Goal: Transaction & Acquisition: Purchase product/service

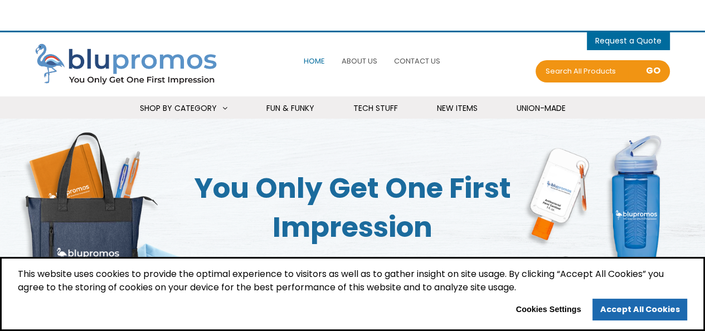
select select "Language Translate Widget"
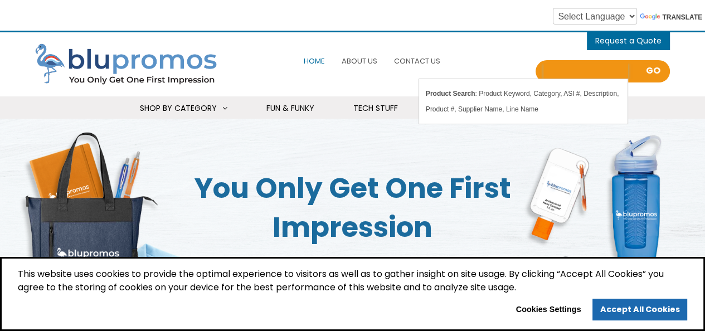
click at [564, 70] on input "Search all Products" at bounding box center [585, 72] width 85 height 16
type input "golf"
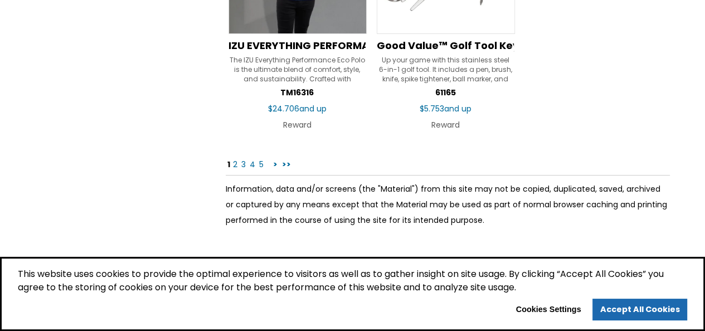
scroll to position [1828, 0]
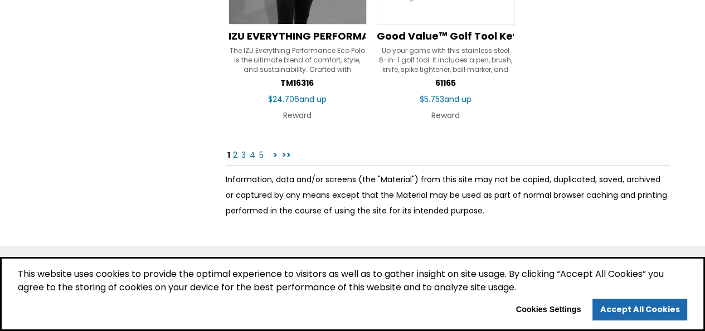
click at [233, 154] on link "2" at bounding box center [235, 154] width 7 height 11
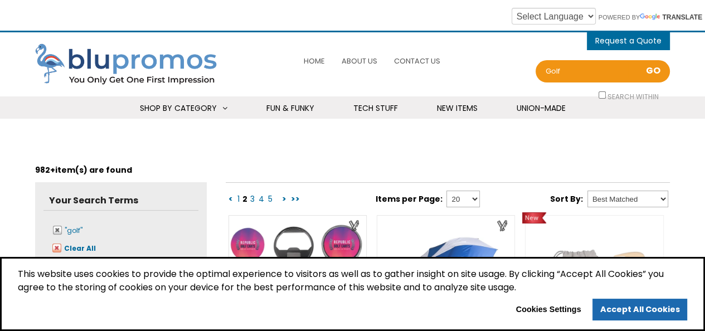
select select "Language Translate Widget"
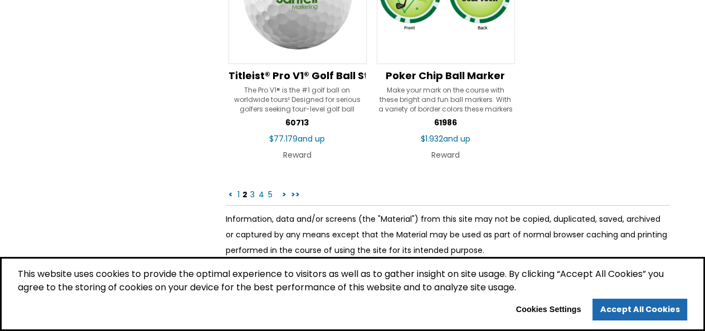
scroll to position [1805, 0]
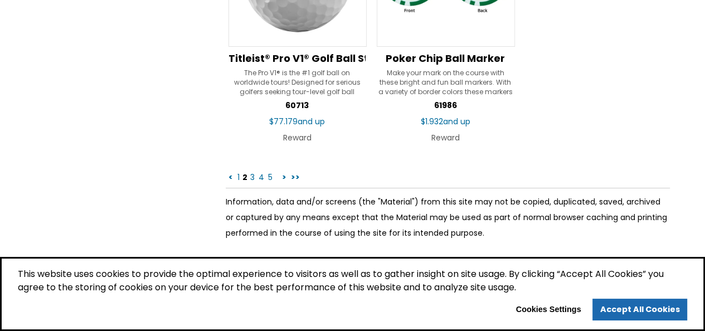
click at [250, 174] on link "3" at bounding box center [252, 177] width 7 height 11
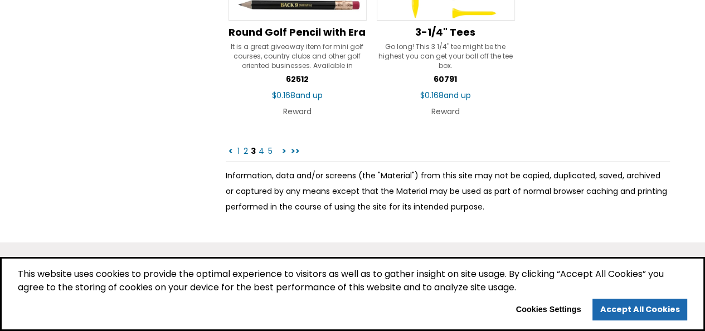
scroll to position [1835, 0]
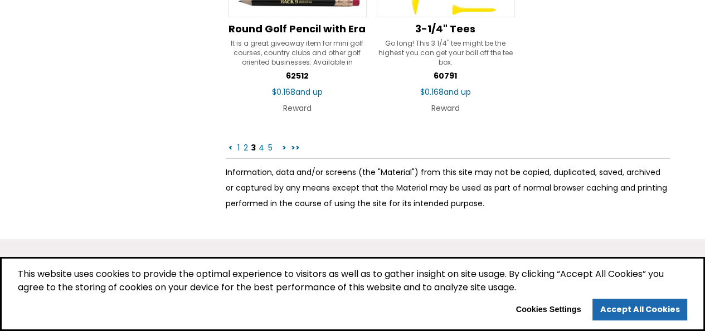
click at [259, 146] on link "4" at bounding box center [261, 147] width 8 height 11
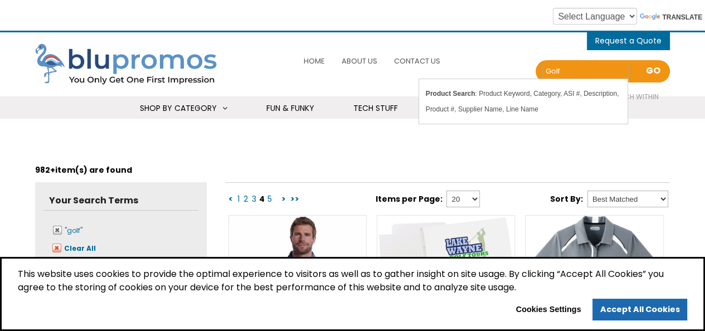
click at [584, 70] on input "golf" at bounding box center [585, 72] width 85 height 16
type input "golf balls"
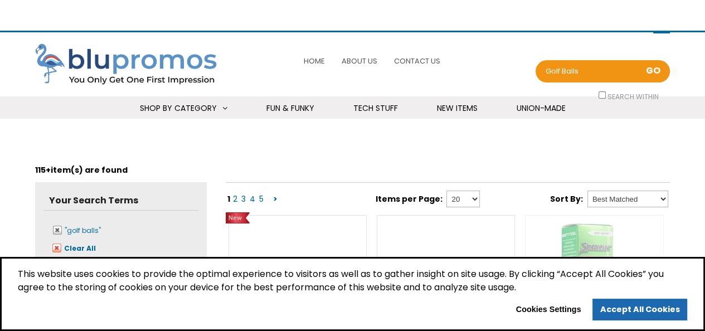
select select "Language Translate Widget"
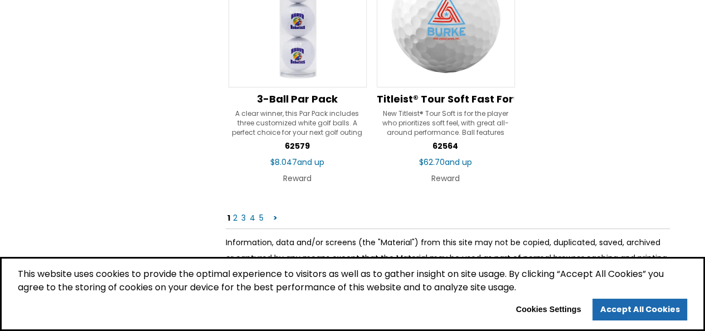
scroll to position [1758, 0]
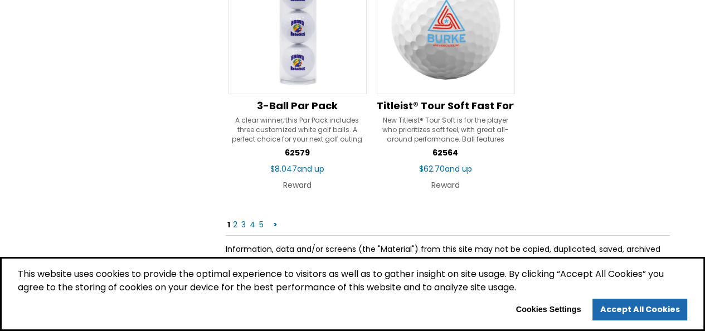
click at [235, 221] on link "2" at bounding box center [235, 224] width 7 height 11
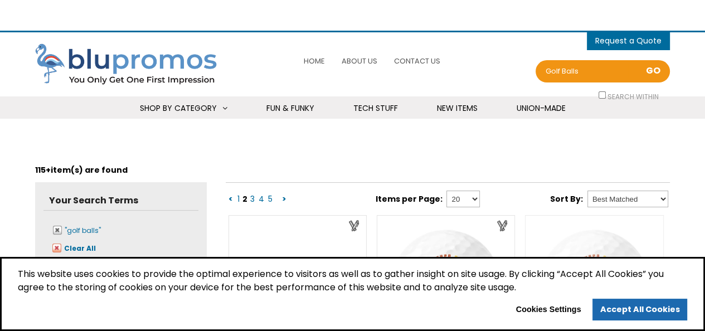
select select "Language Translate Widget"
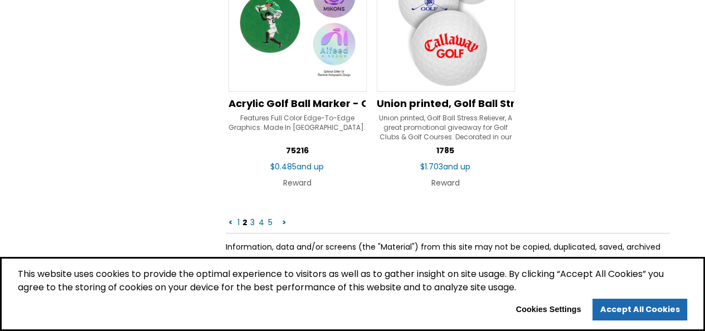
scroll to position [1763, 0]
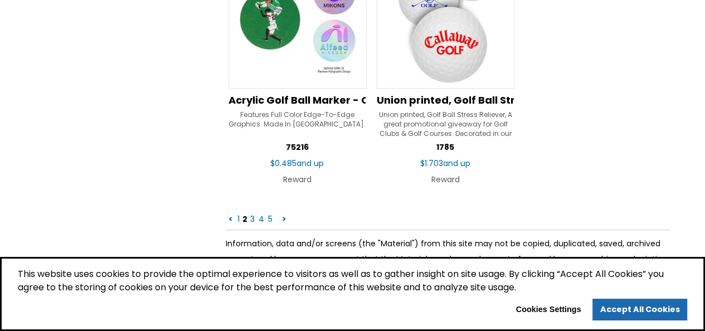
click at [252, 217] on link "3" at bounding box center [252, 218] width 7 height 11
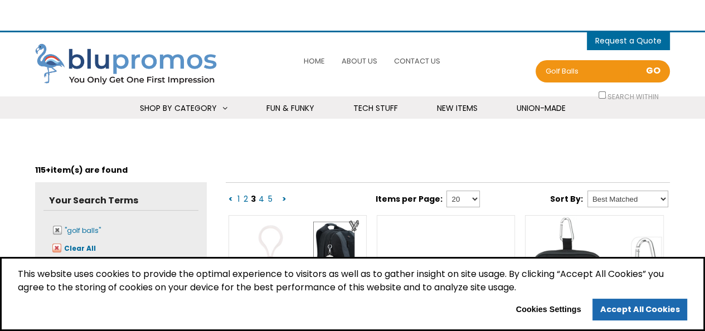
select select "Language Translate Widget"
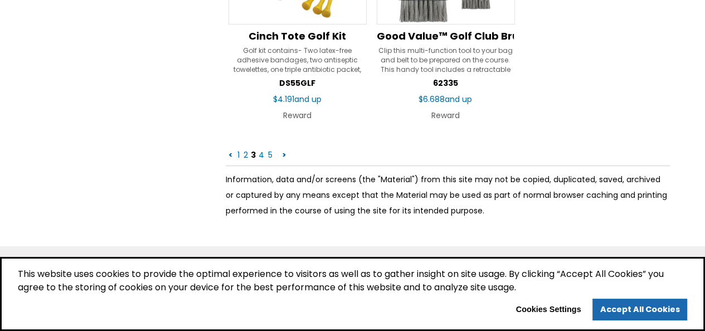
scroll to position [1861, 0]
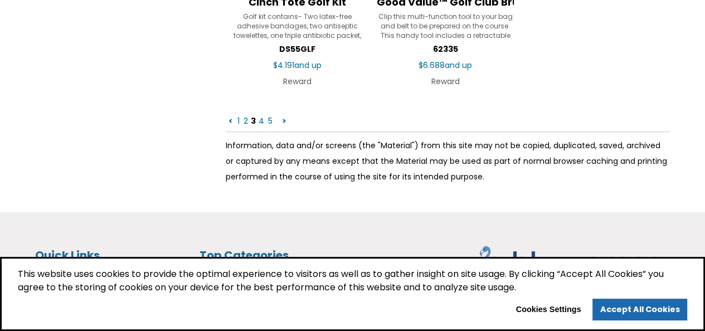
click at [263, 121] on link "4" at bounding box center [261, 120] width 8 height 11
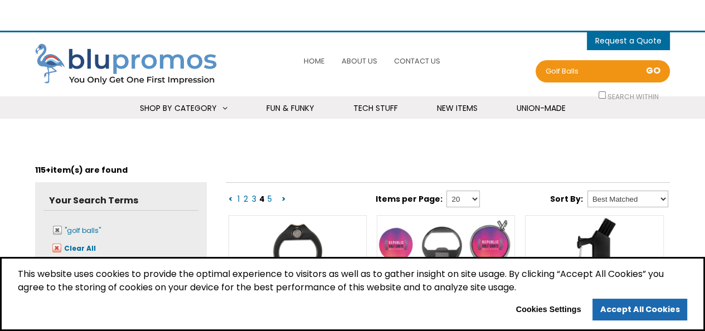
select select "Language Translate Widget"
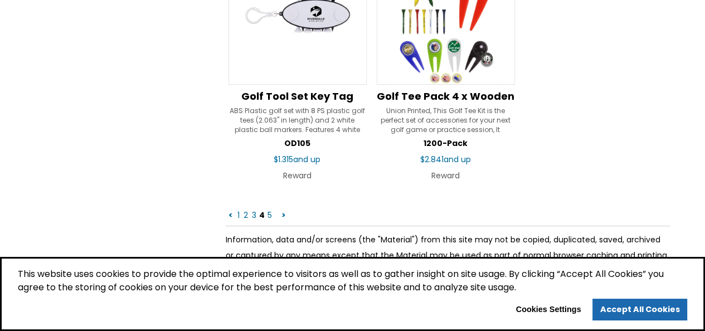
scroll to position [1765, 0]
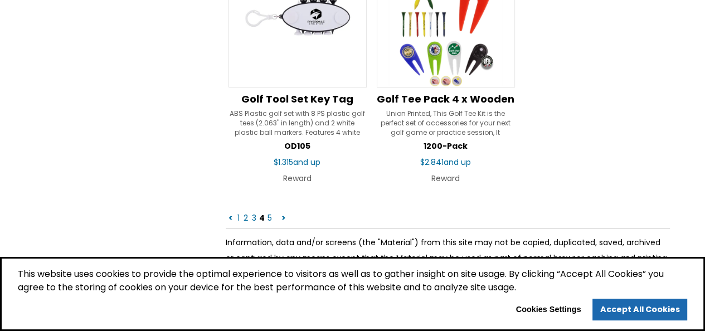
click at [267, 217] on link "5" at bounding box center [269, 217] width 7 height 11
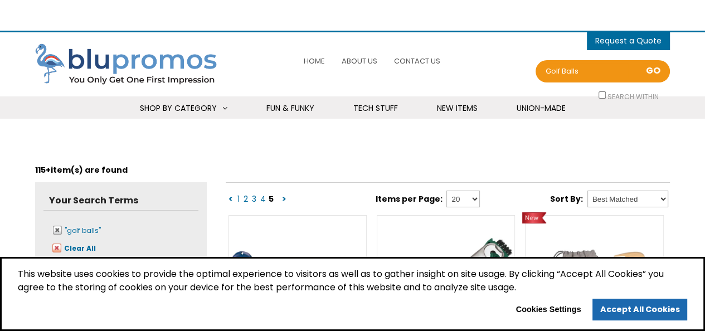
select select "Language Translate Widget"
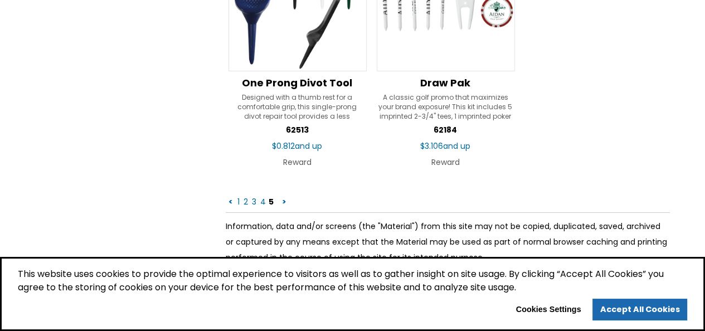
scroll to position [1791, 0]
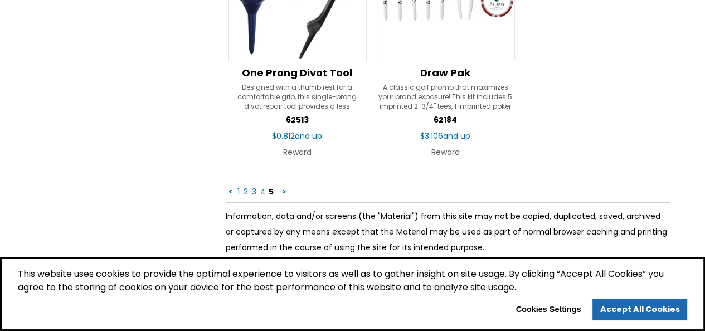
click at [284, 188] on link ">" at bounding box center [284, 191] width 7 height 11
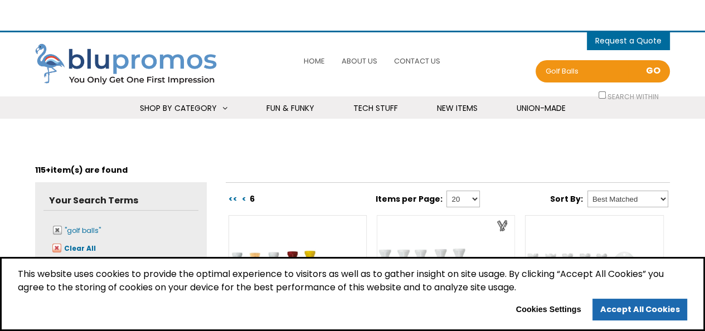
select select "Language Translate Widget"
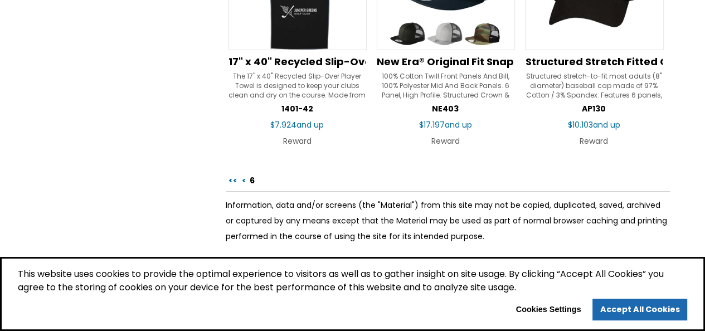
scroll to position [1273, 0]
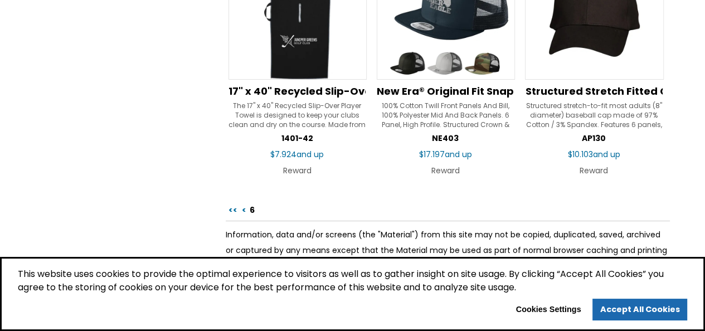
click at [234, 206] on link "<<" at bounding box center [232, 209] width 11 height 11
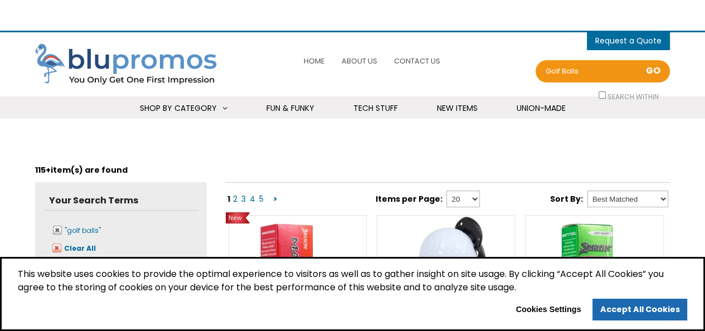
select select "Language Translate Widget"
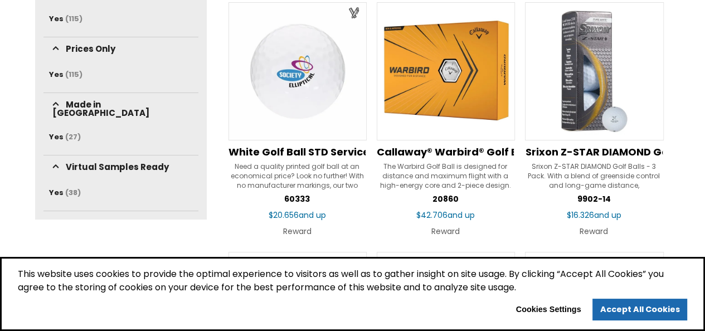
scroll to position [719, 0]
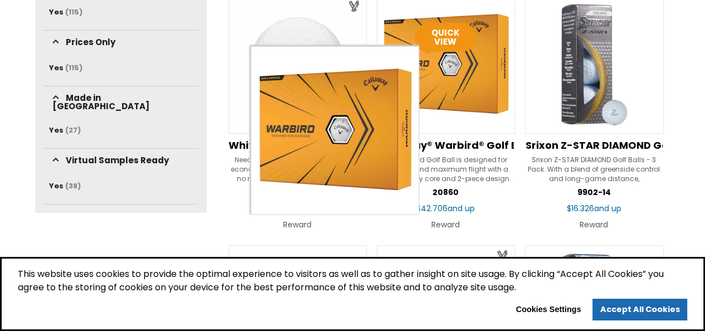
click at [446, 76] on img at bounding box center [446, 65] width 138 height 138
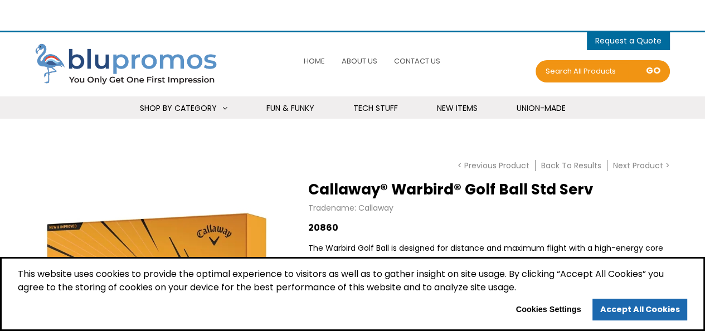
select select "Language Translate Widget"
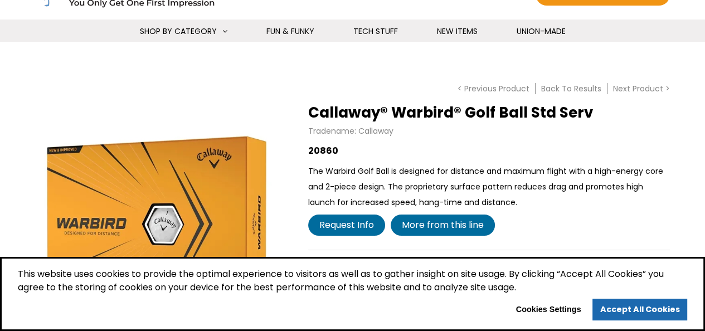
scroll to position [1, 0]
